Goal: Find specific page/section: Find specific page/section

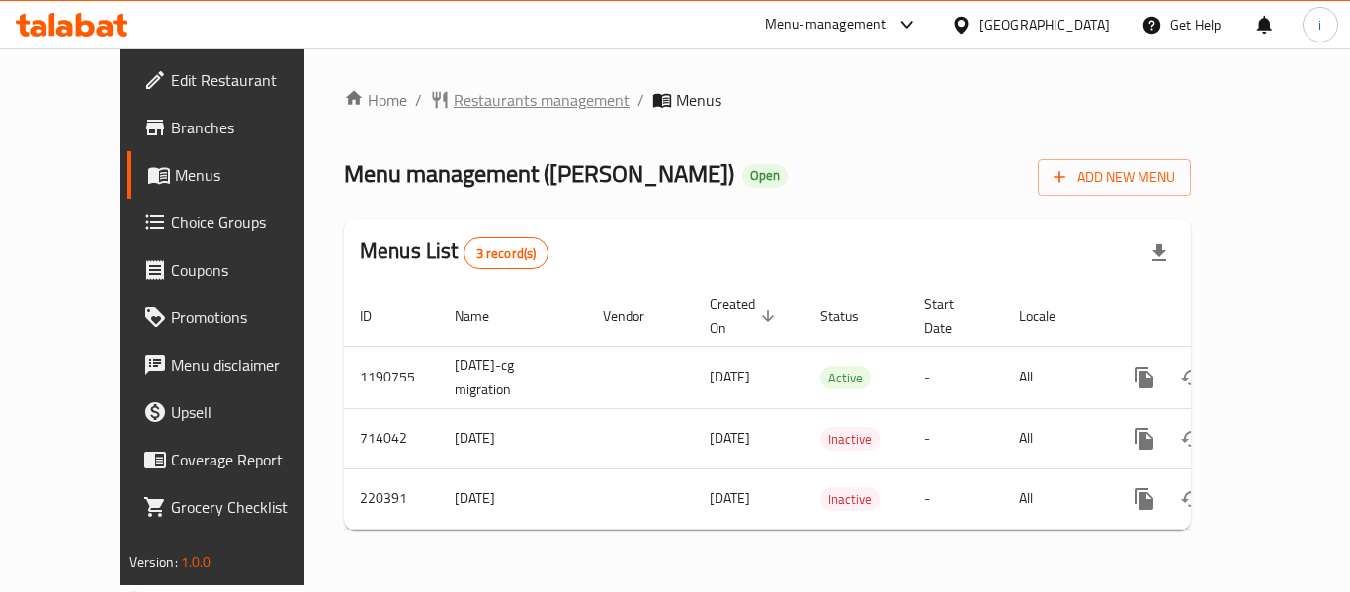
click at [494, 108] on span "Restaurants management" at bounding box center [542, 100] width 176 height 24
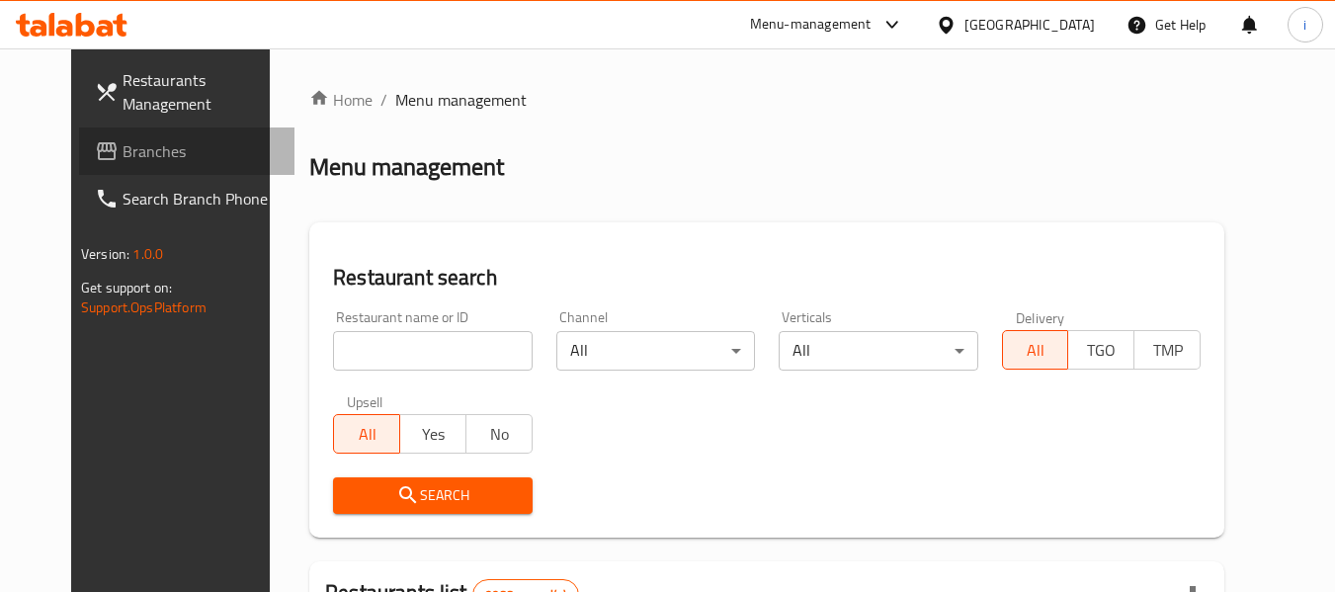
click at [127, 167] on link "Branches" at bounding box center [186, 151] width 215 height 47
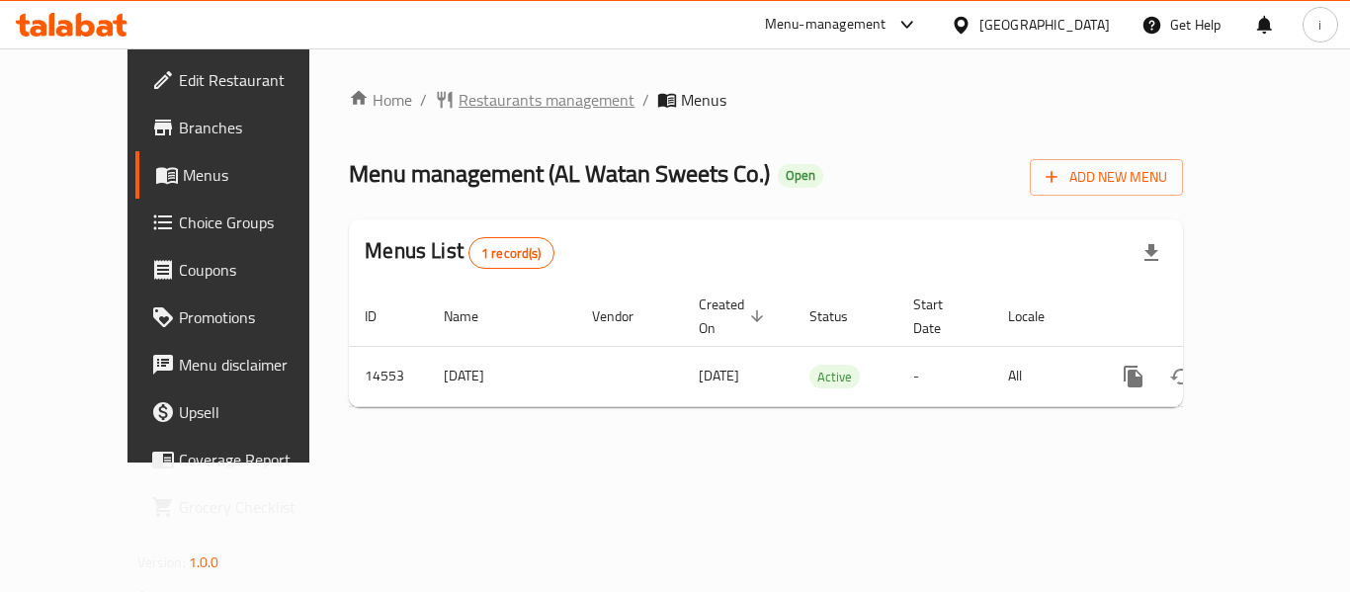
click at [496, 99] on span "Restaurants management" at bounding box center [547, 100] width 176 height 24
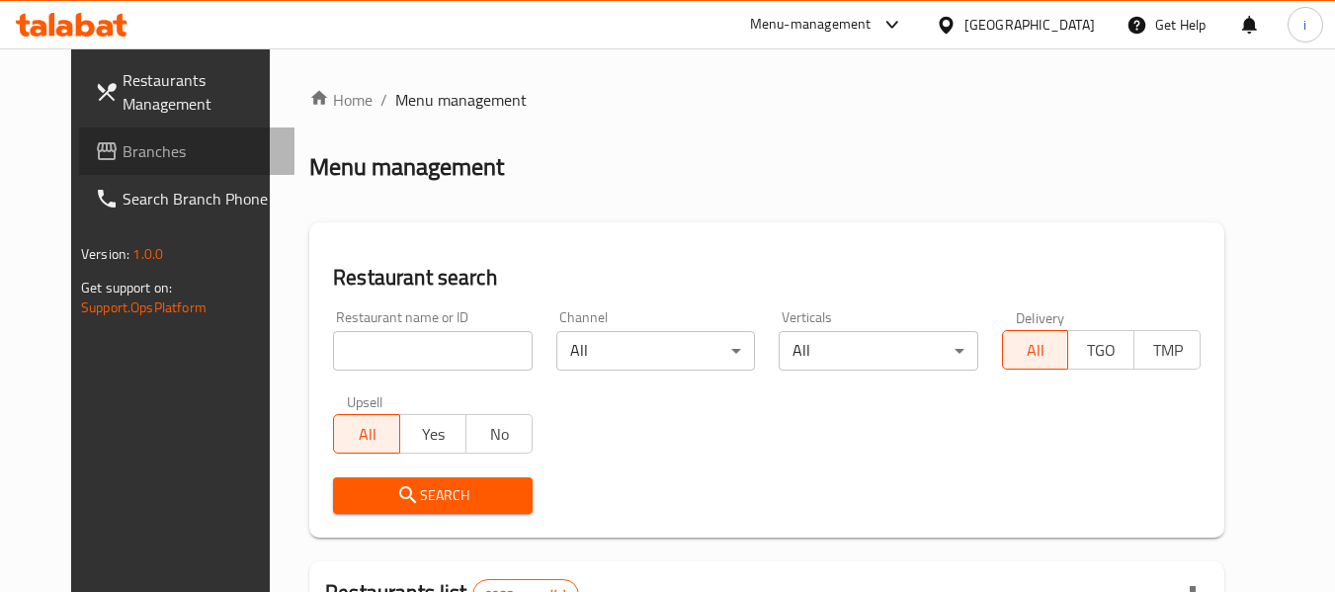
click at [133, 167] on link "Branches" at bounding box center [186, 151] width 215 height 47
